Goal: Task Accomplishment & Management: Use online tool/utility

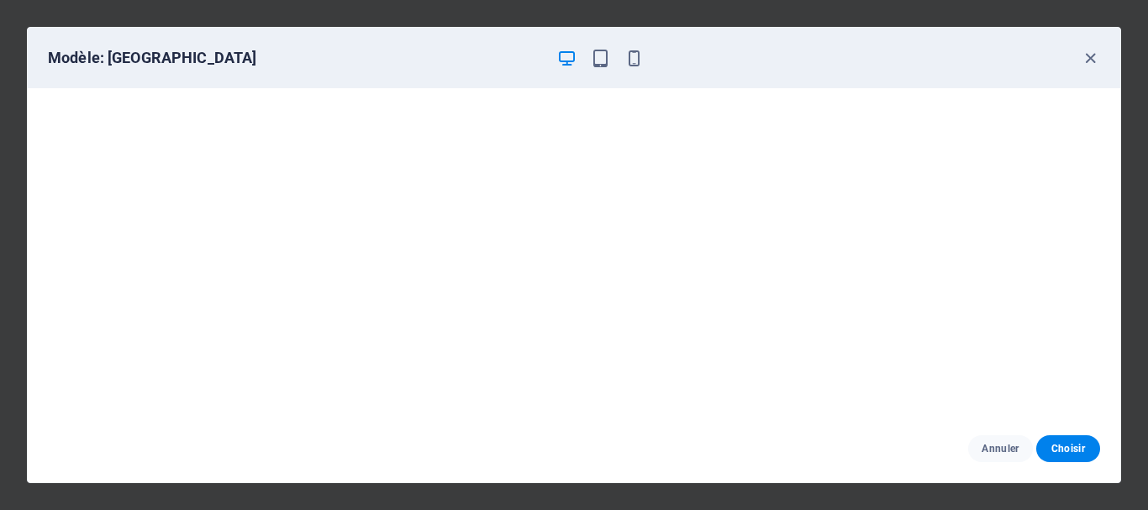
scroll to position [267, 0]
click at [1095, 61] on icon "button" at bounding box center [1090, 58] width 19 height 19
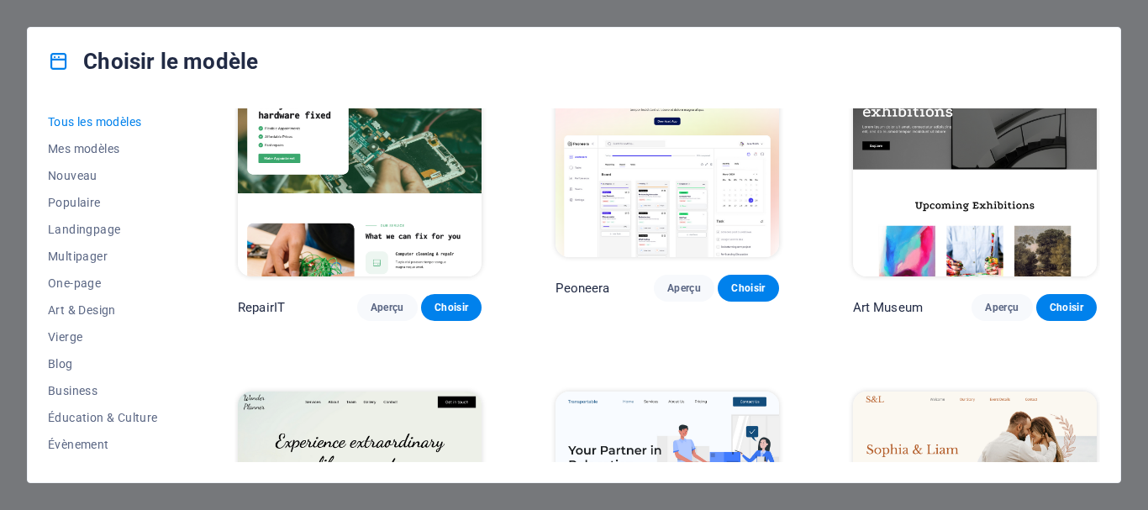
scroll to position [401, 0]
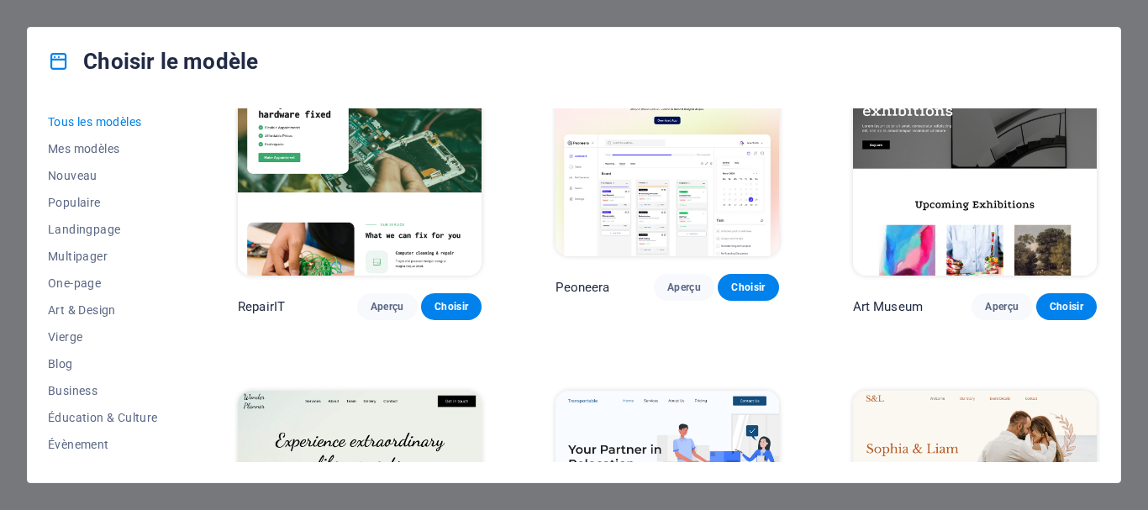
click at [365, 144] on img at bounding box center [360, 163] width 244 height 225
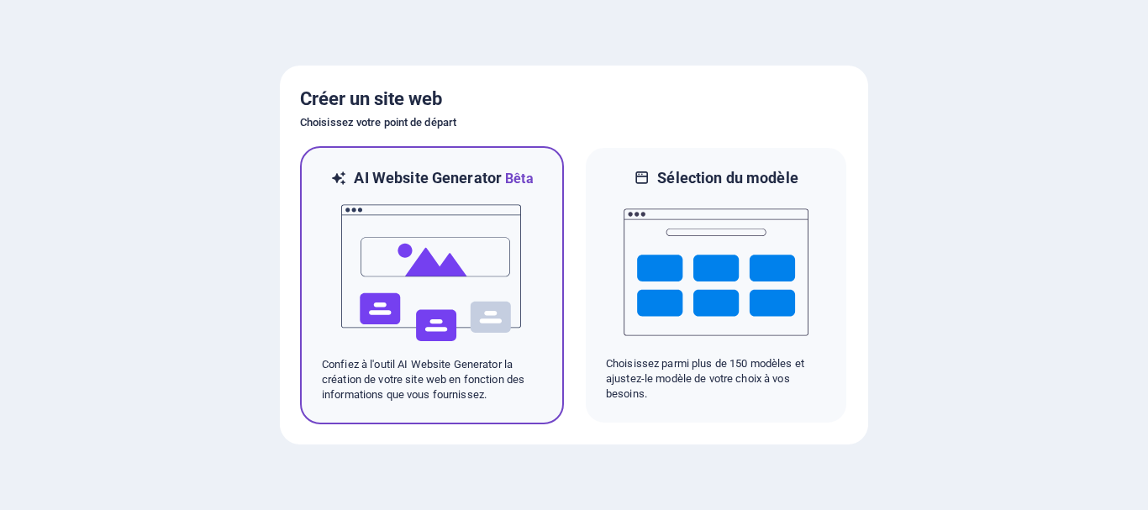
click at [455, 297] on img at bounding box center [431, 273] width 185 height 168
